Goal: Task Accomplishment & Management: Use online tool/utility

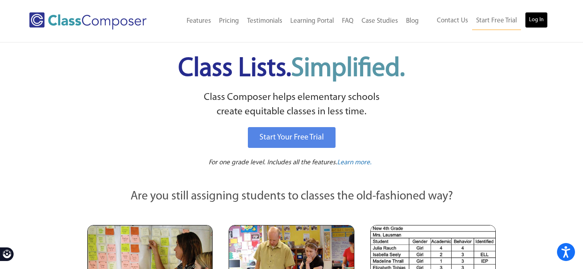
click at [533, 21] on link "Log In" at bounding box center [536, 20] width 23 height 16
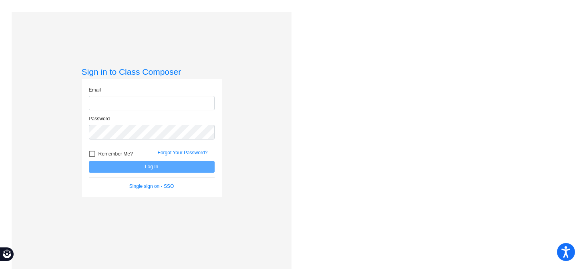
type input "[EMAIL_ADDRESS][DOMAIN_NAME]"
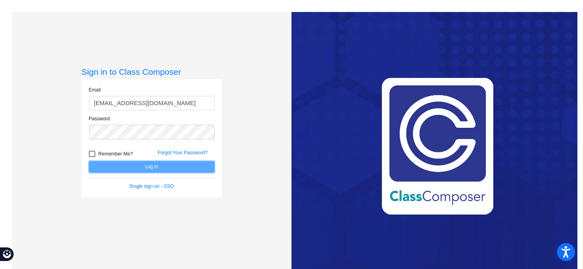
click at [153, 165] on button "Log In" at bounding box center [152, 167] width 126 height 12
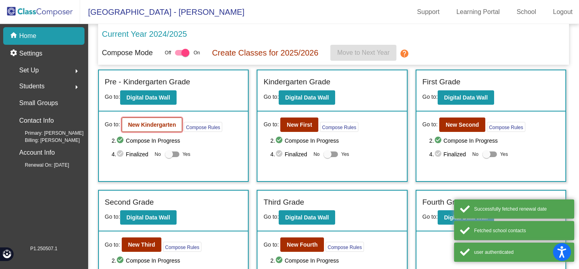
click at [153, 129] on button "New Kindergarten" at bounding box center [152, 125] width 61 height 14
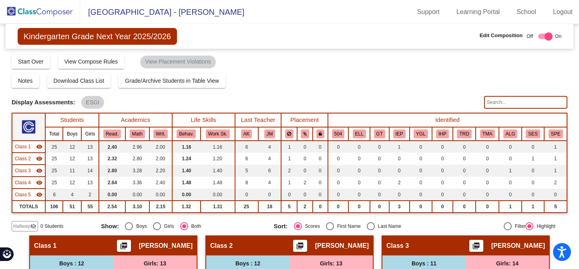
click at [493, 104] on input "text" at bounding box center [525, 102] width 83 height 13
type input "klin"
click at [559, 12] on link "Logout" at bounding box center [563, 12] width 32 height 13
